Goal: Task Accomplishment & Management: Manage account settings

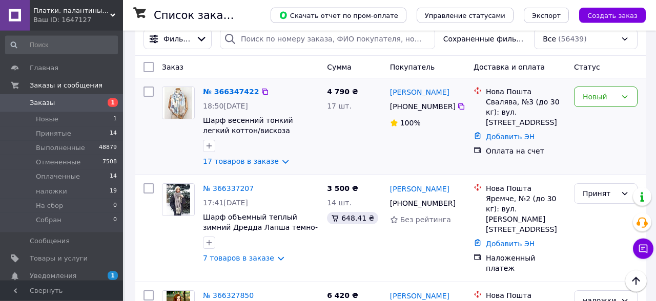
scroll to position [107, 0]
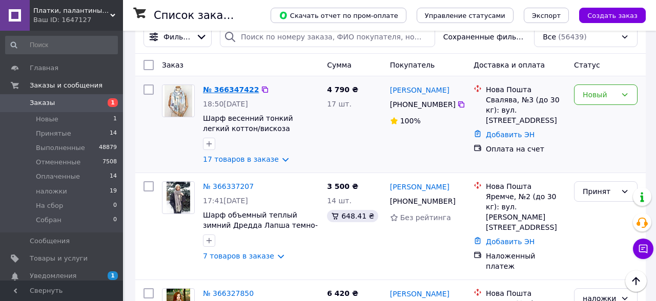
click at [235, 91] on link "№ 366347422" at bounding box center [231, 90] width 56 height 8
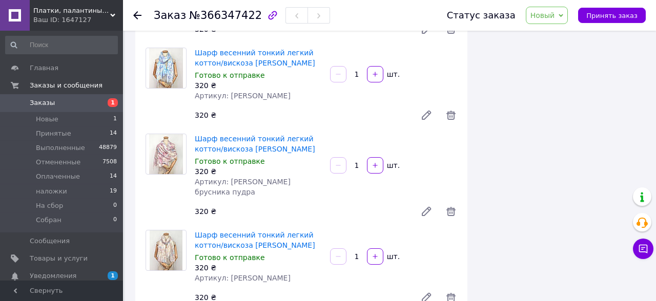
scroll to position [373, 0]
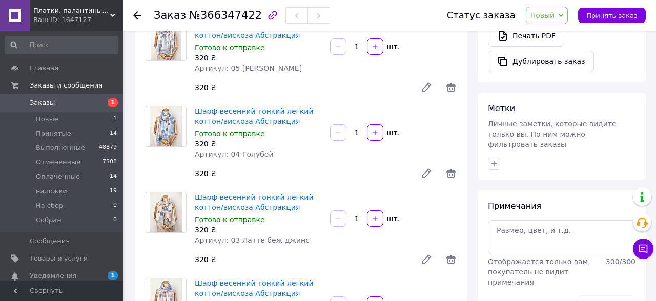
click at [555, 19] on span "Новый" at bounding box center [542, 15] width 25 height 8
click at [559, 35] on li "Принят" at bounding box center [553, 35] width 54 height 15
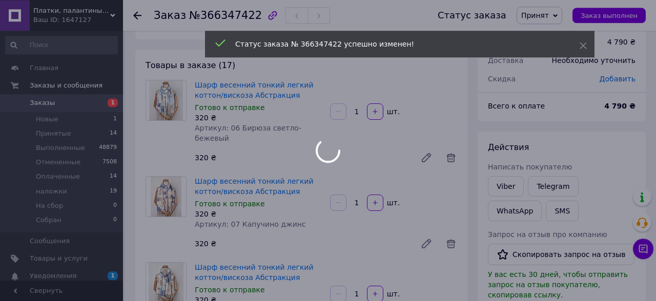
scroll to position [0, 0]
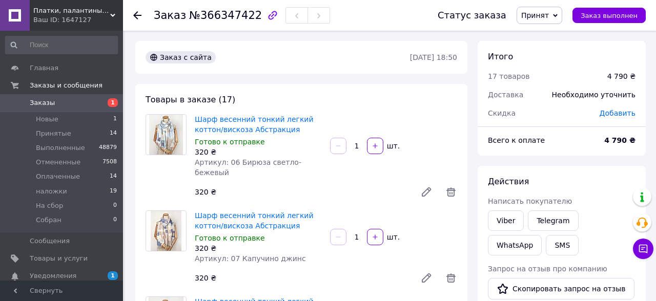
click at [137, 17] on icon at bounding box center [137, 15] width 8 height 8
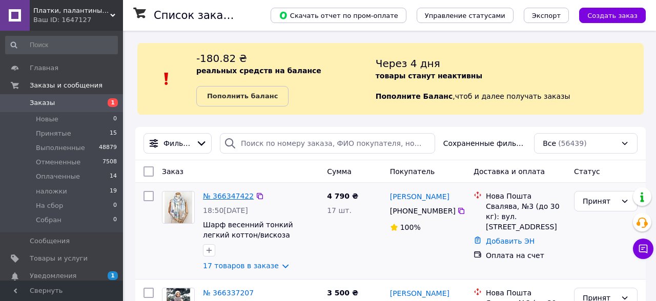
click at [232, 197] on link "№ 366347422" at bounding box center [228, 196] width 51 height 8
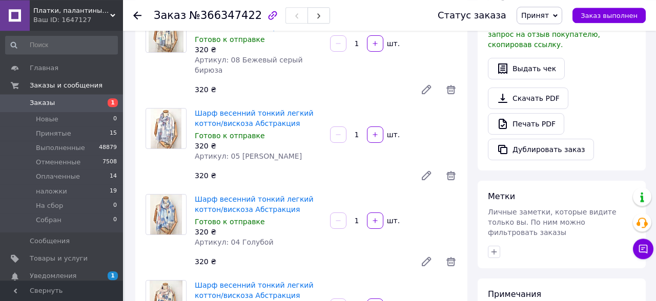
scroll to position [320, 0]
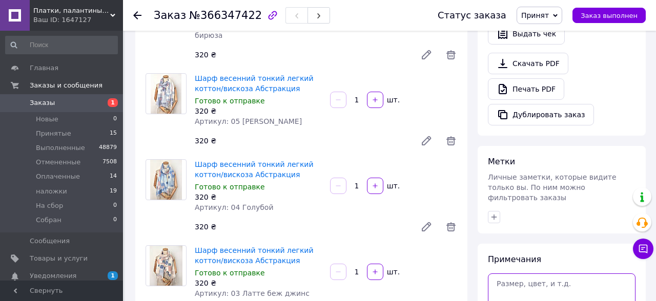
click at [521, 274] on textarea at bounding box center [562, 291] width 148 height 34
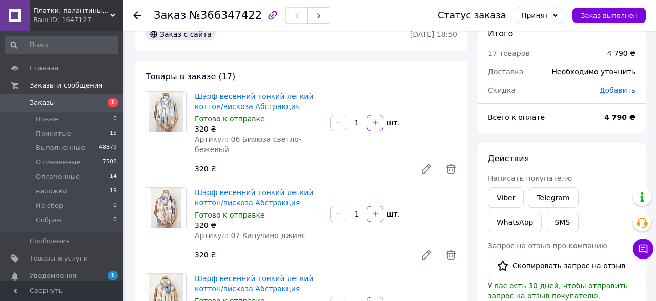
scroll to position [0, 0]
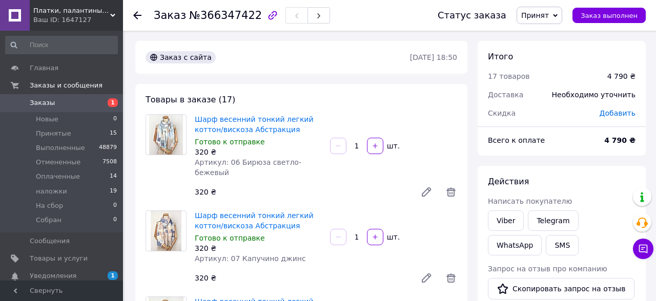
type textarea "12*160 5*95"
click at [625, 115] on span "Добавить" at bounding box center [617, 113] width 36 height 8
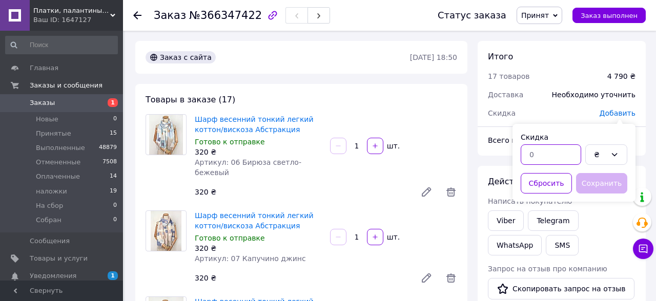
click at [545, 155] on input "text" at bounding box center [551, 154] width 60 height 20
type input "50"
click at [608, 157] on div "₴" at bounding box center [606, 154] width 42 height 20
click at [609, 193] on li "%" at bounding box center [606, 194] width 41 height 18
click at [612, 180] on button "Сохранить" at bounding box center [601, 183] width 51 height 20
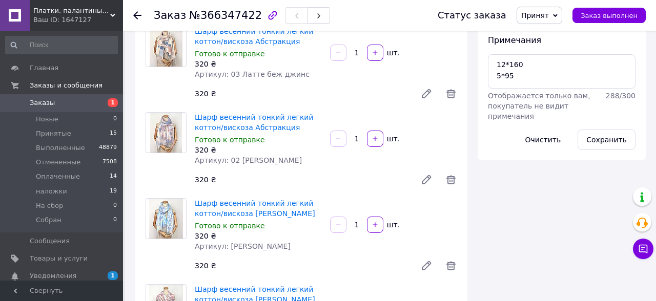
scroll to position [482, 0]
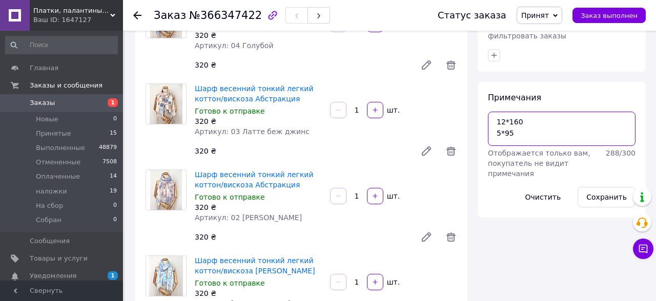
click at [493, 112] on textarea "12*160 5*95" at bounding box center [562, 129] width 148 height 34
click at [496, 112] on textarea "1, [PERSON_NAME] 12*160 5*95" at bounding box center [562, 129] width 148 height 34
click at [567, 112] on textarea "1, [PERSON_NAME] 12*160 2, платок батист 5*95" at bounding box center [562, 129] width 148 height 34
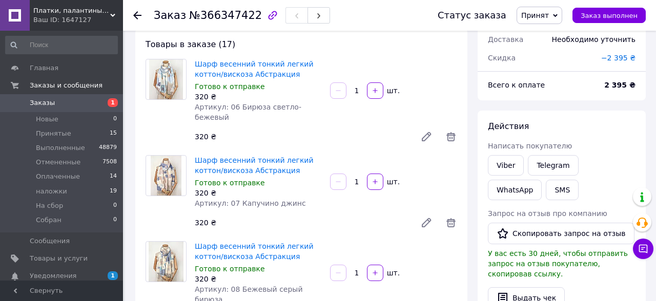
scroll to position [375, 0]
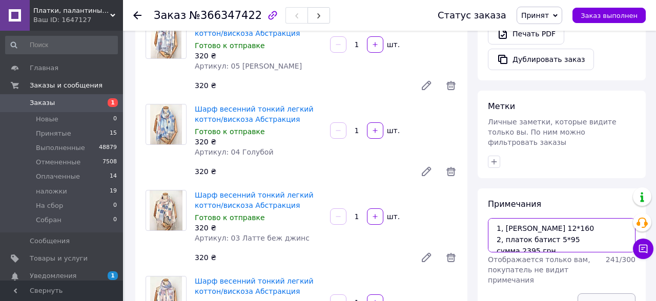
type textarea "1, [PERSON_NAME] 12*160 2, платок батист 5*95 сумма 2395 грн"
click at [614, 294] on button "Сохранить" at bounding box center [606, 304] width 58 height 20
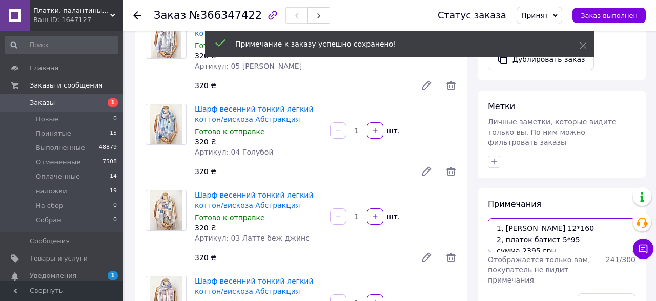
click at [555, 218] on textarea "1, [PERSON_NAME] 12*160 2, платок батист 5*95 сумма 2395 грн" at bounding box center [562, 235] width 148 height 34
drag, startPoint x: 554, startPoint y: 232, endPoint x: 497, endPoint y: 203, distance: 63.5
click at [497, 218] on textarea "1, [PERSON_NAME] 12*160 2, платок батист 5*95 сумма 2395 грн" at bounding box center [562, 235] width 148 height 34
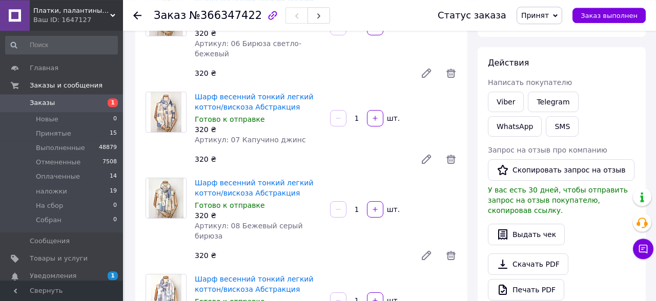
scroll to position [2, 0]
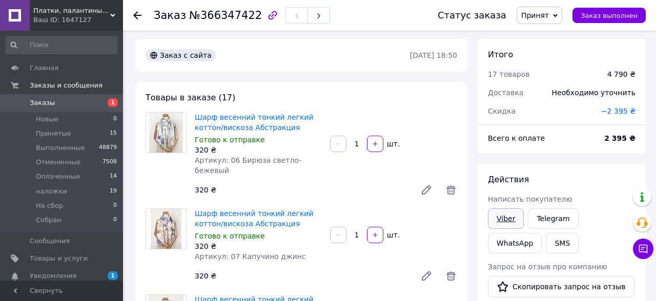
click at [503, 216] on link "Viber" at bounding box center [506, 219] width 36 height 20
click at [508, 221] on link "Viber" at bounding box center [506, 219] width 36 height 20
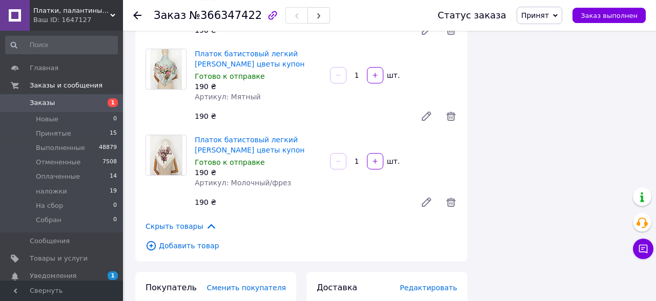
scroll to position [1600, 0]
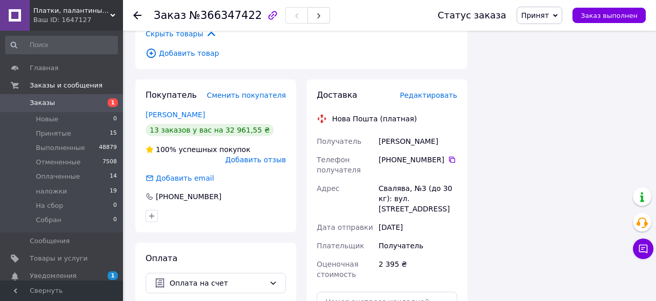
click at [430, 91] on span "Редактировать" at bounding box center [428, 95] width 57 height 8
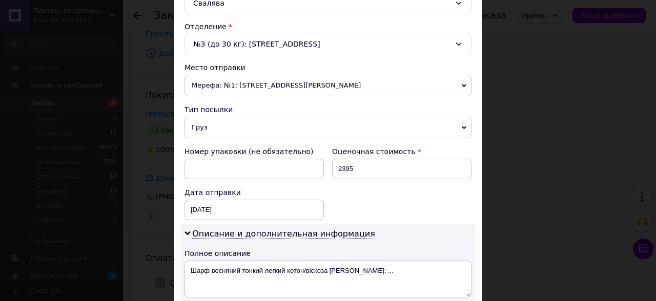
scroll to position [402, 0]
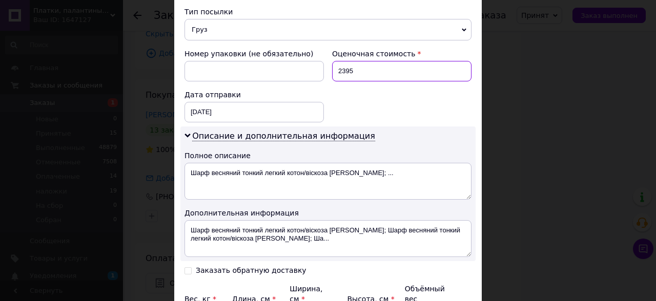
drag, startPoint x: 357, startPoint y: 69, endPoint x: 309, endPoint y: 66, distance: 47.2
click at [332, 69] on input "2395" at bounding box center [401, 71] width 139 height 20
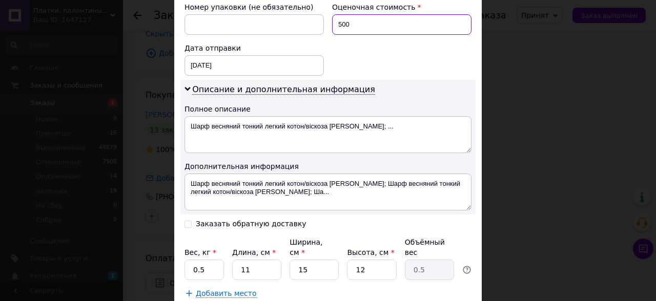
scroll to position [507, 0]
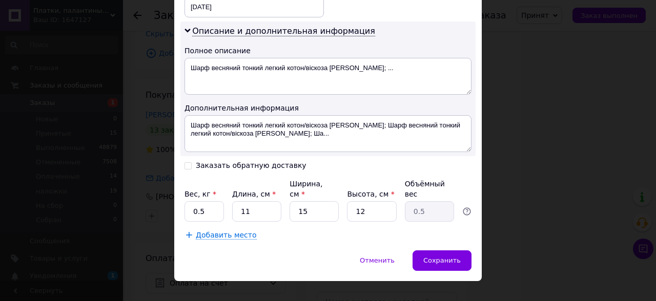
type input "500"
drag, startPoint x: 207, startPoint y: 199, endPoint x: 184, endPoint y: 199, distance: 23.1
click at [184, 201] on input "0.5" at bounding box center [203, 211] width 39 height 20
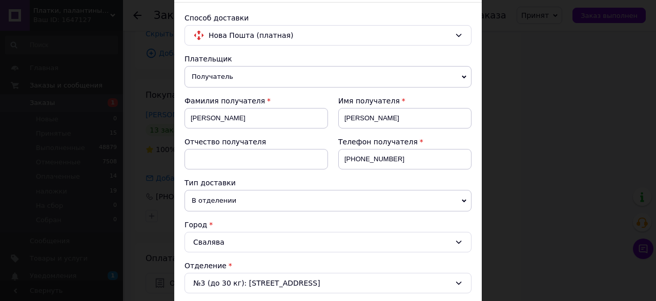
scroll to position [230, 0]
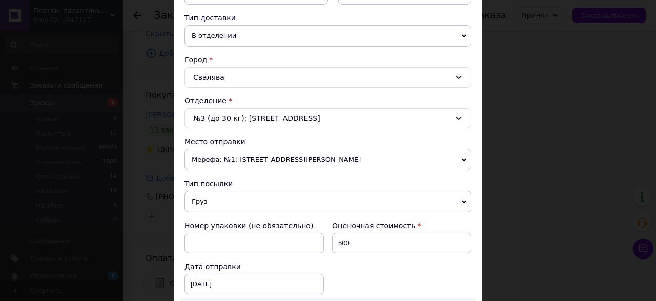
type input "4"
click at [312, 163] on span "Мерефа: №1: [STREET_ADDRESS][PERSON_NAME]" at bounding box center [327, 160] width 287 height 22
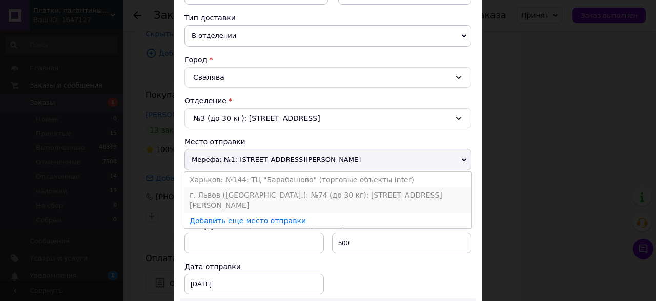
click at [295, 189] on li "г. Львов ([GEOGRAPHIC_DATA].): №74 (до 30 кг): [STREET_ADDRESS][PERSON_NAME]" at bounding box center [327, 201] width 287 height 26
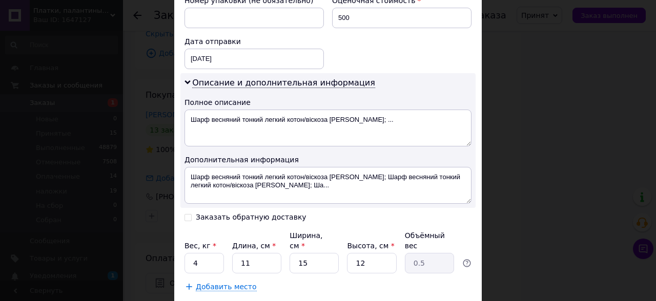
scroll to position [507, 0]
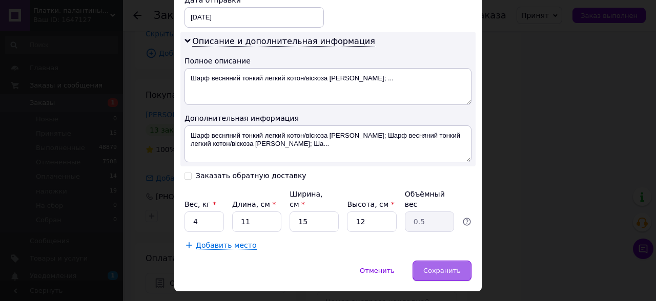
click at [452, 267] on span "Сохранить" at bounding box center [441, 271] width 37 height 8
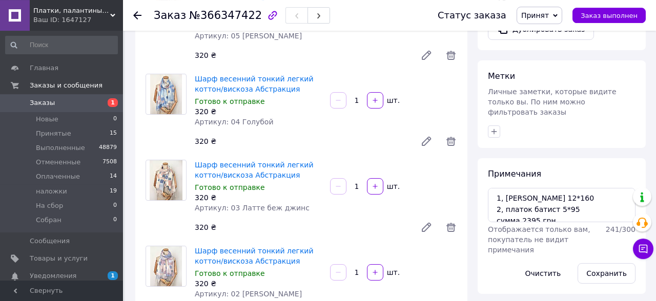
scroll to position [480, 0]
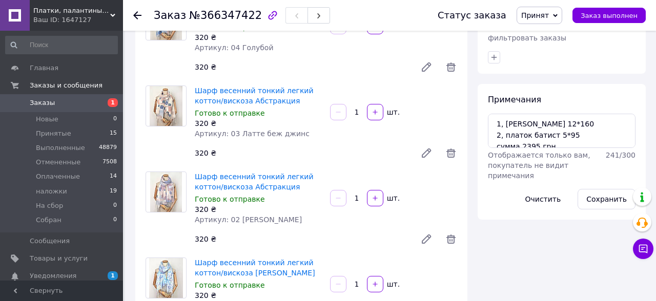
click at [137, 15] on use at bounding box center [137, 15] width 8 height 8
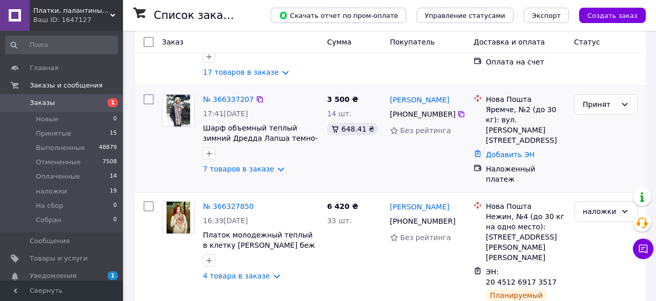
scroll to position [213, 0]
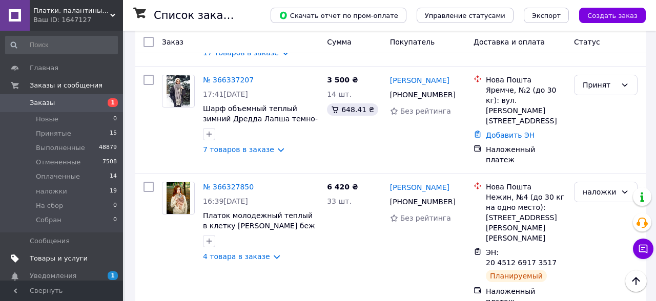
click at [43, 263] on span "Товары и услуги" at bounding box center [59, 258] width 58 height 9
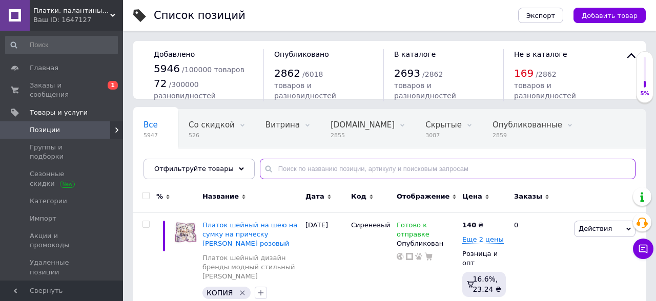
click at [339, 171] on input "text" at bounding box center [448, 169] width 376 height 20
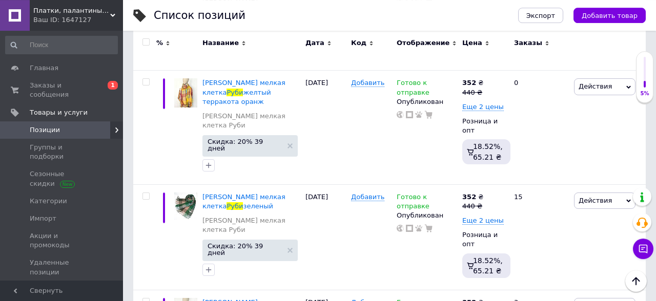
scroll to position [1012, 0]
type input "руби"
click at [432, 202] on icon at bounding box center [435, 205] width 6 height 6
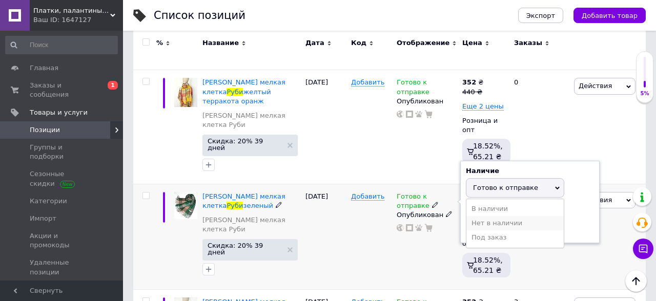
click at [493, 216] on li "Нет в наличии" at bounding box center [514, 223] width 97 height 14
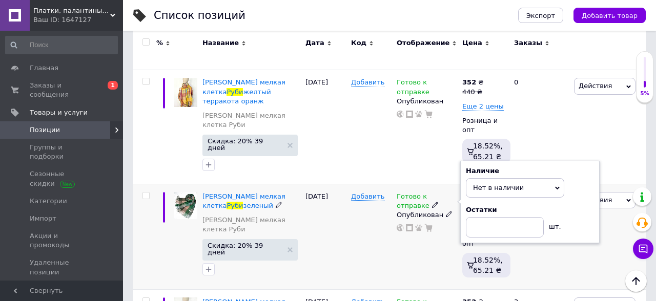
click at [446, 211] on icon at bounding box center [449, 214] width 6 height 6
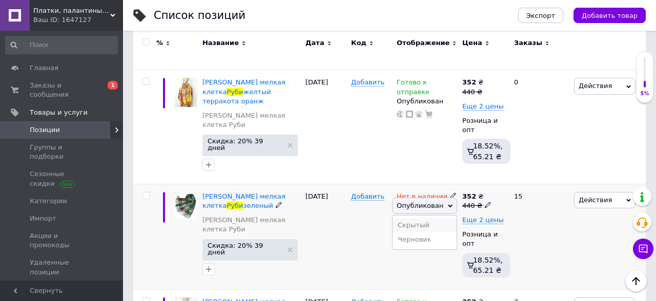
click at [436, 218] on li "Скрытый" at bounding box center [424, 225] width 64 height 14
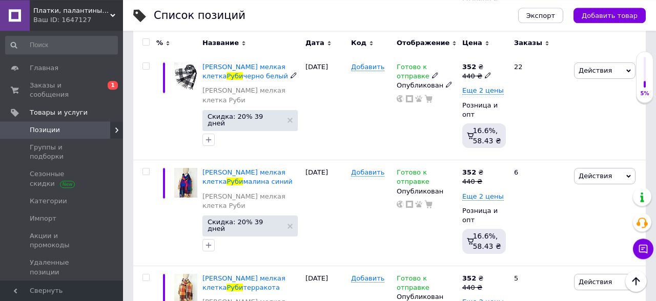
scroll to position [1712, 0]
